Goal: Complete application form

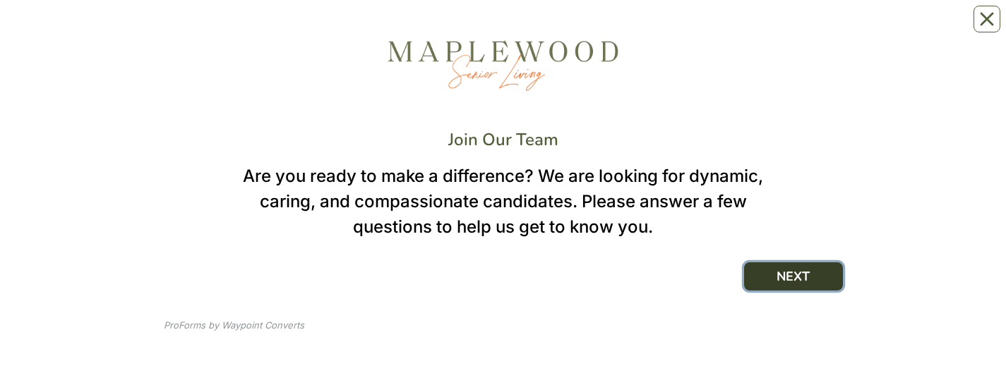
click at [800, 28] on button "NEXT" at bounding box center [793, 277] width 99 height 28
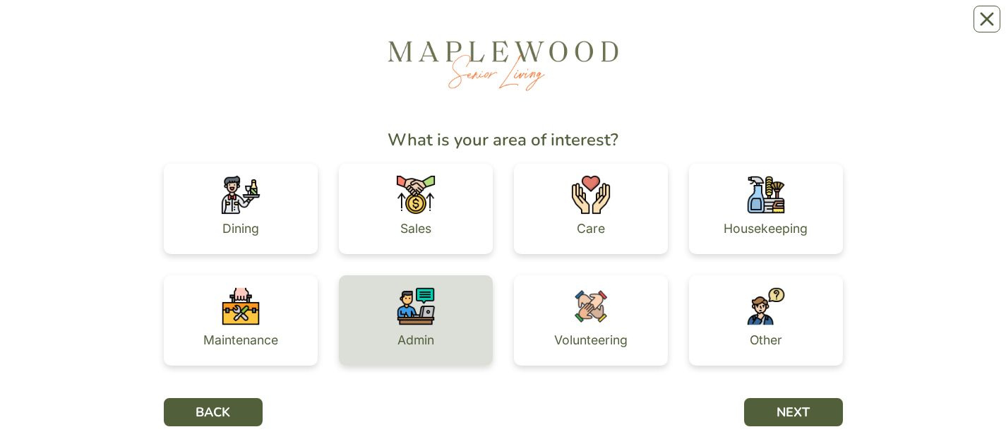
click at [438, 28] on div "Admin" at bounding box center [416, 320] width 154 height 90
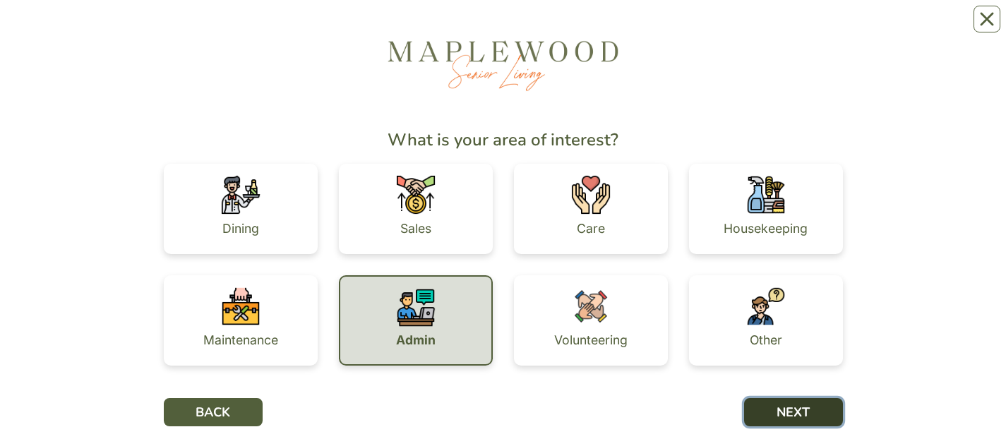
click at [761, 28] on button "NEXT" at bounding box center [793, 412] width 99 height 28
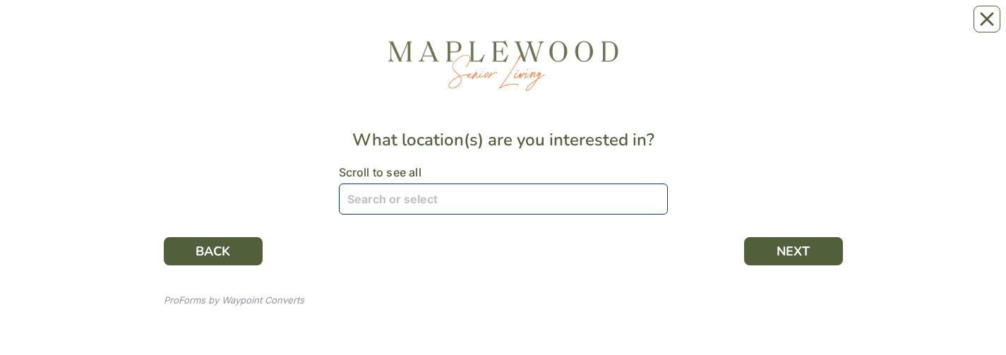
click at [637, 28] on div at bounding box center [496, 199] width 308 height 28
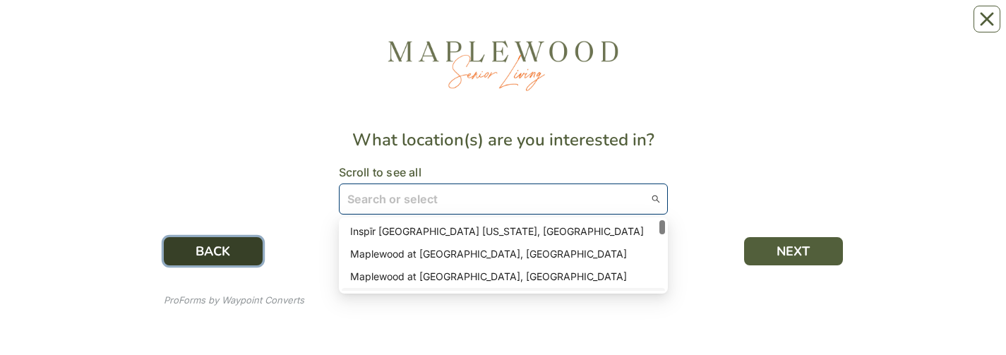
click at [217, 28] on button "BACK" at bounding box center [213, 251] width 99 height 28
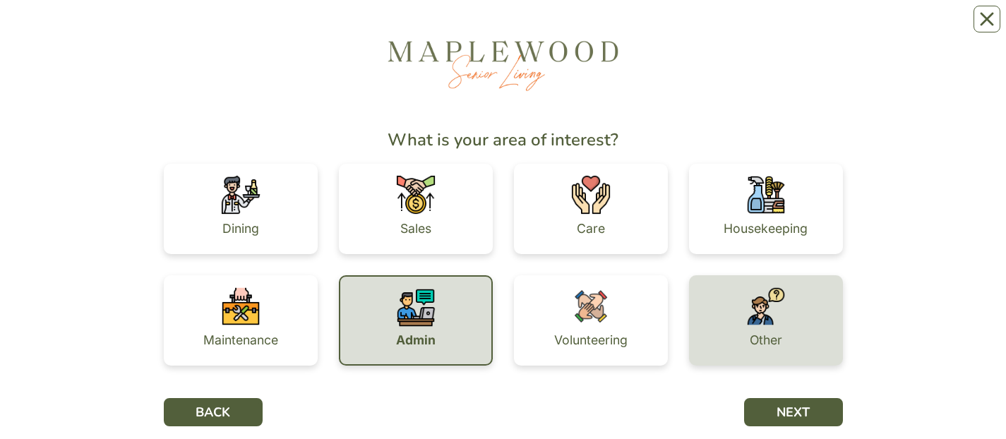
click at [748, 28] on img at bounding box center [766, 307] width 40 height 40
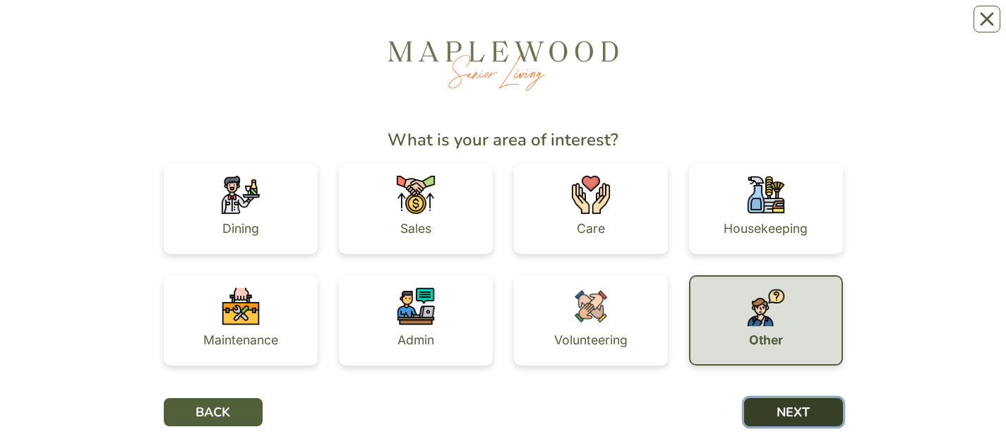
click at [773, 28] on button "NEXT" at bounding box center [793, 412] width 99 height 28
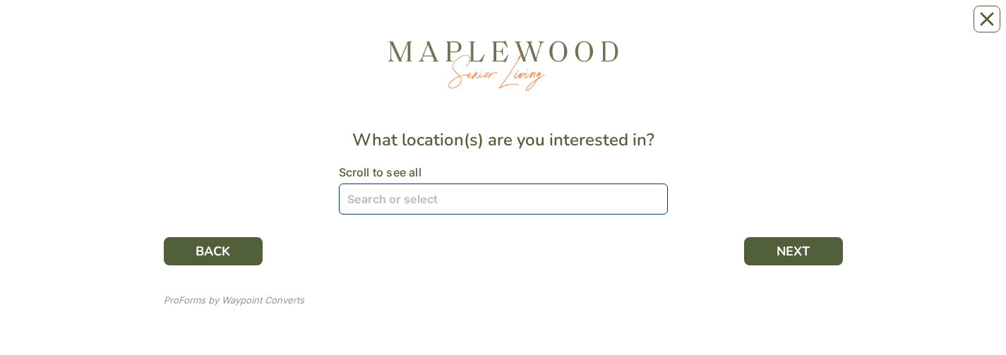
click at [651, 28] on div "Search or select" at bounding box center [503, 198] width 329 height 31
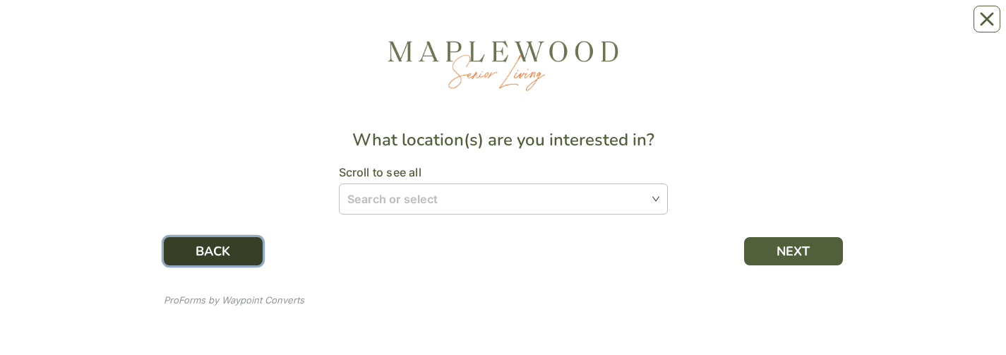
click at [250, 28] on button "BACK" at bounding box center [213, 251] width 99 height 28
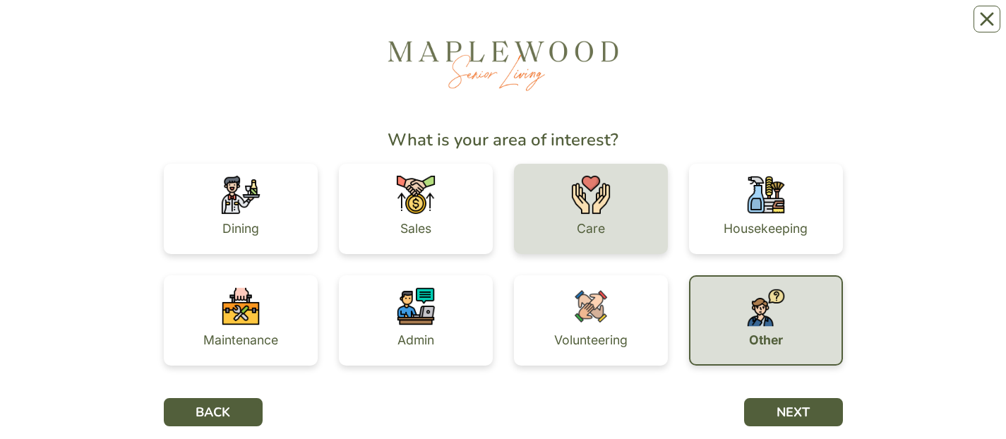
click at [586, 28] on div "Care" at bounding box center [591, 229] width 28 height 28
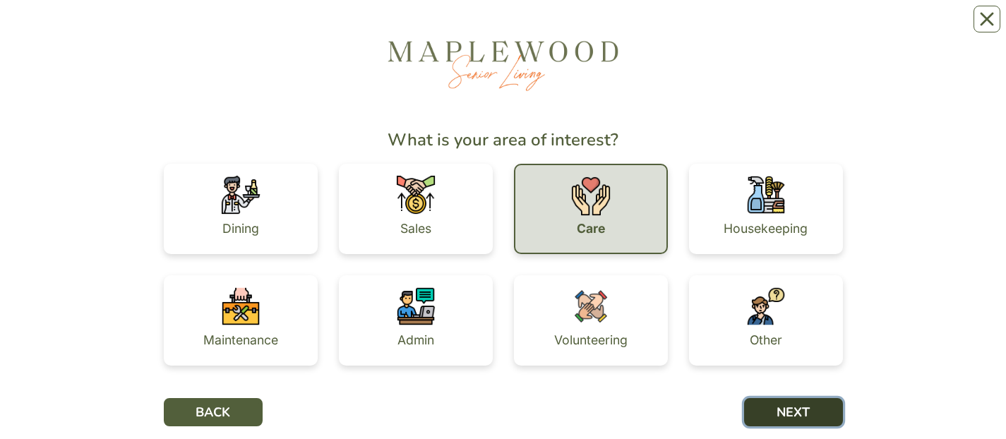
click at [773, 28] on button "NEXT" at bounding box center [793, 412] width 99 height 28
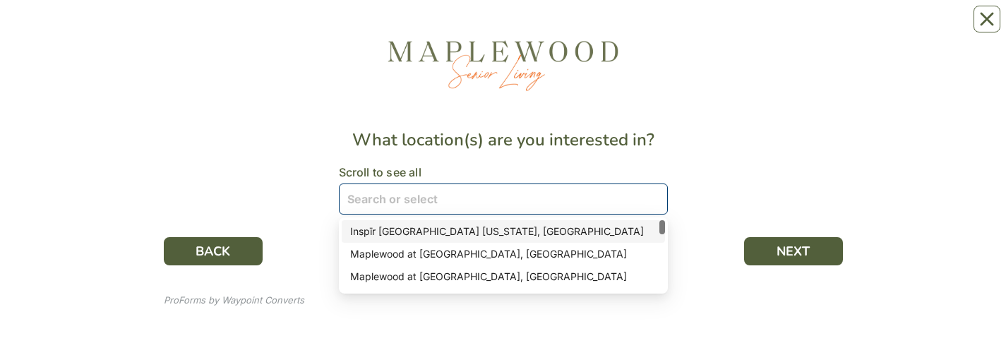
click at [628, 28] on div at bounding box center [496, 199] width 308 height 28
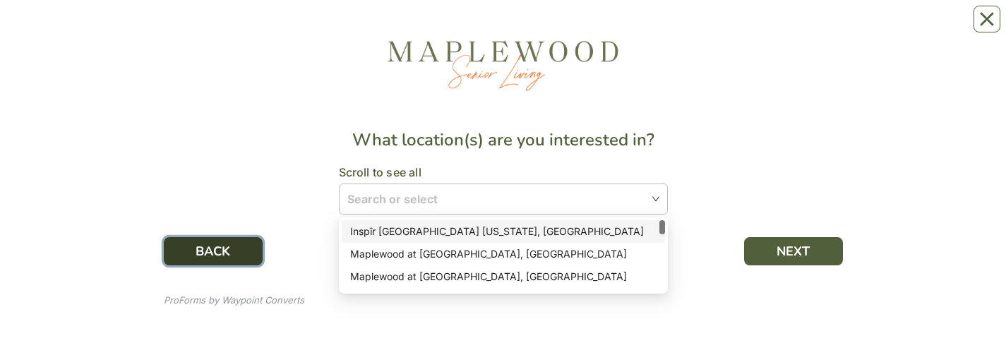
click at [259, 28] on button "BACK" at bounding box center [213, 251] width 99 height 28
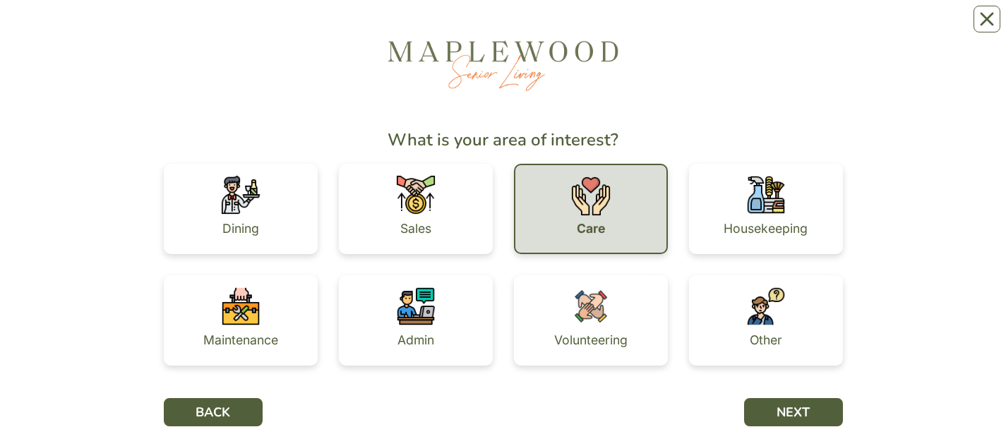
click at [852, 28] on div "Other" at bounding box center [765, 320] width 175 height 90
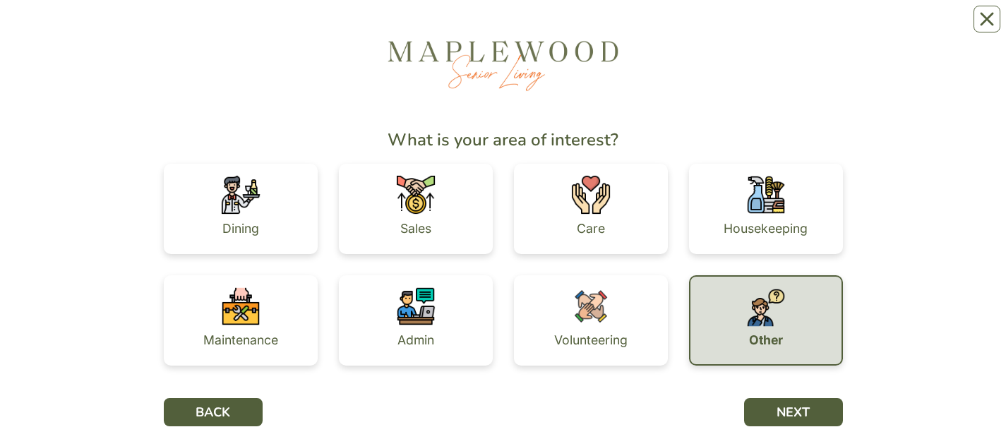
click at [769, 28] on img at bounding box center [766, 308] width 40 height 40
click at [780, 28] on div "Other" at bounding box center [766, 320] width 154 height 90
click at [769, 28] on button "NEXT" at bounding box center [793, 412] width 99 height 28
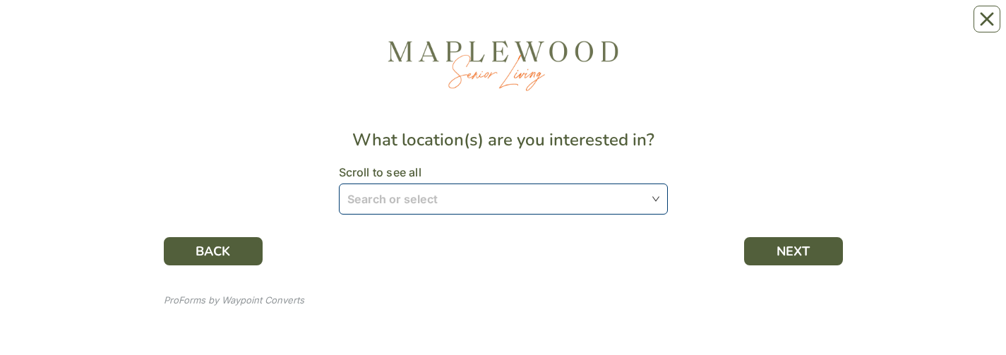
click at [617, 28] on div at bounding box center [496, 199] width 308 height 28
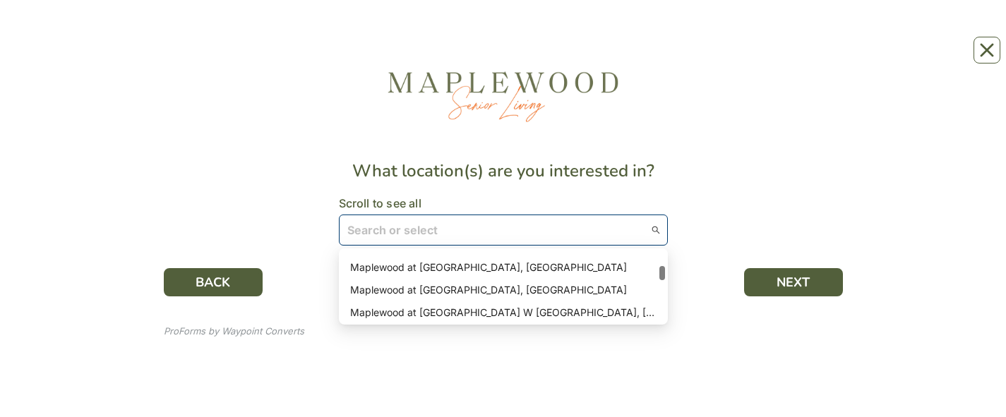
scroll to position [85, 0]
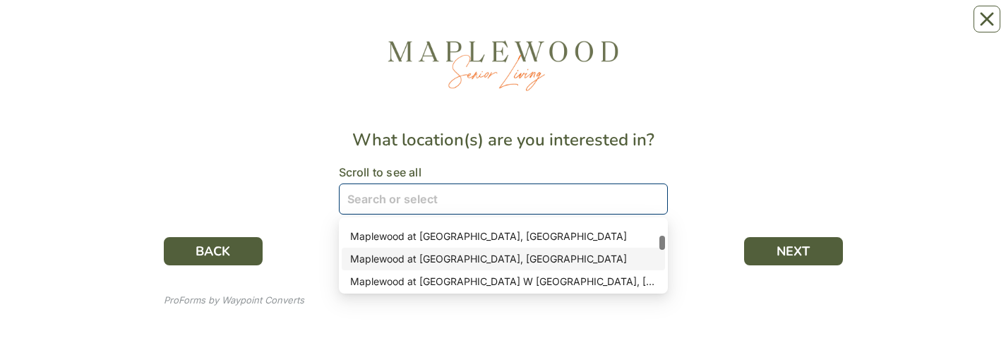
click at [478, 28] on div "Maplewood at [GEOGRAPHIC_DATA], [GEOGRAPHIC_DATA]" at bounding box center [503, 259] width 306 height 16
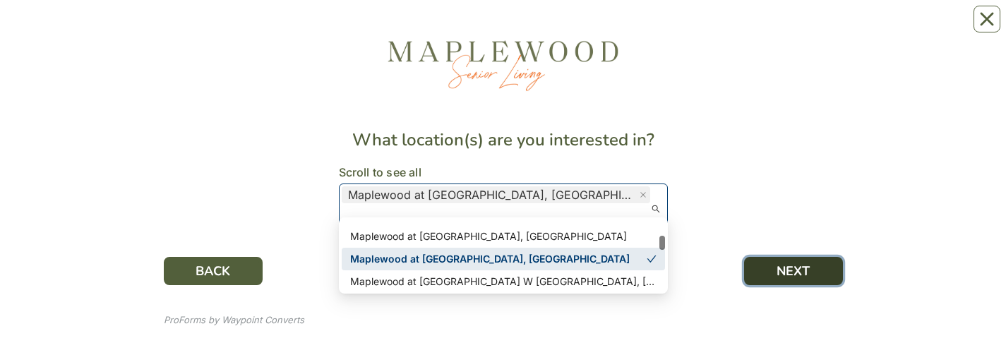
click at [785, 28] on button "NEXT" at bounding box center [793, 271] width 99 height 28
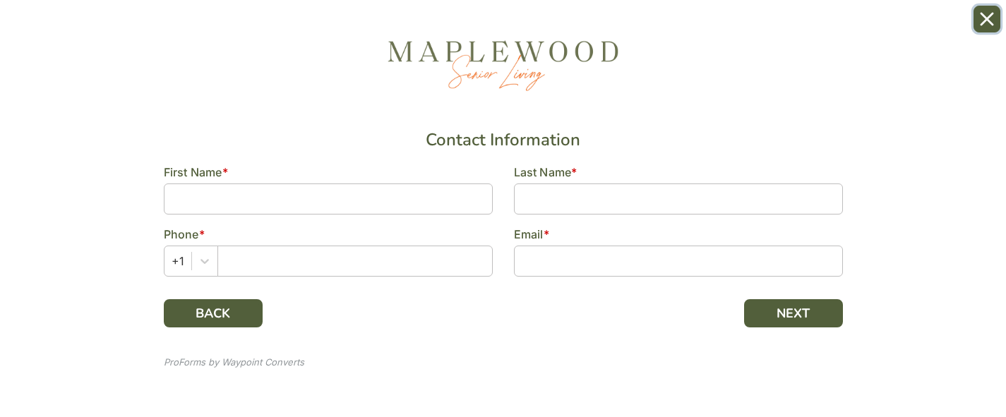
click at [992, 20] on icon "Close" at bounding box center [987, 19] width 14 height 14
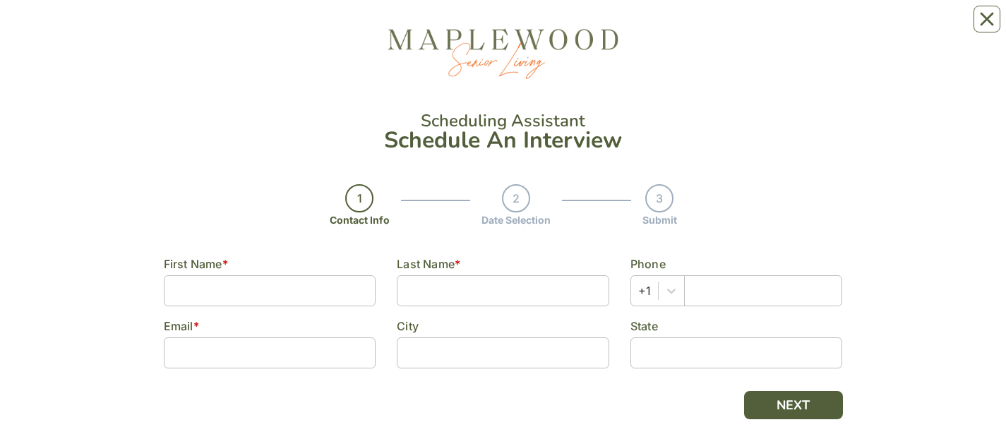
scroll to position [59, 0]
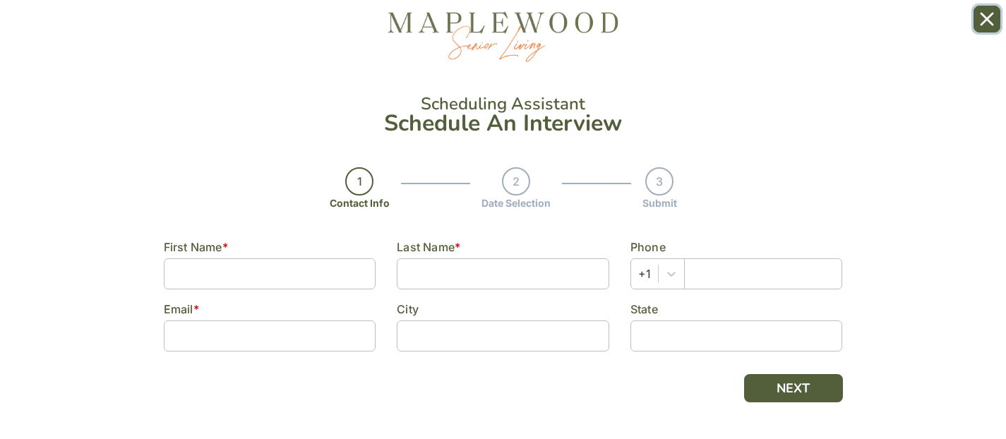
click at [984, 18] on icon "Close" at bounding box center [986, 18] width 11 height 11
